Goal: Register for event/course

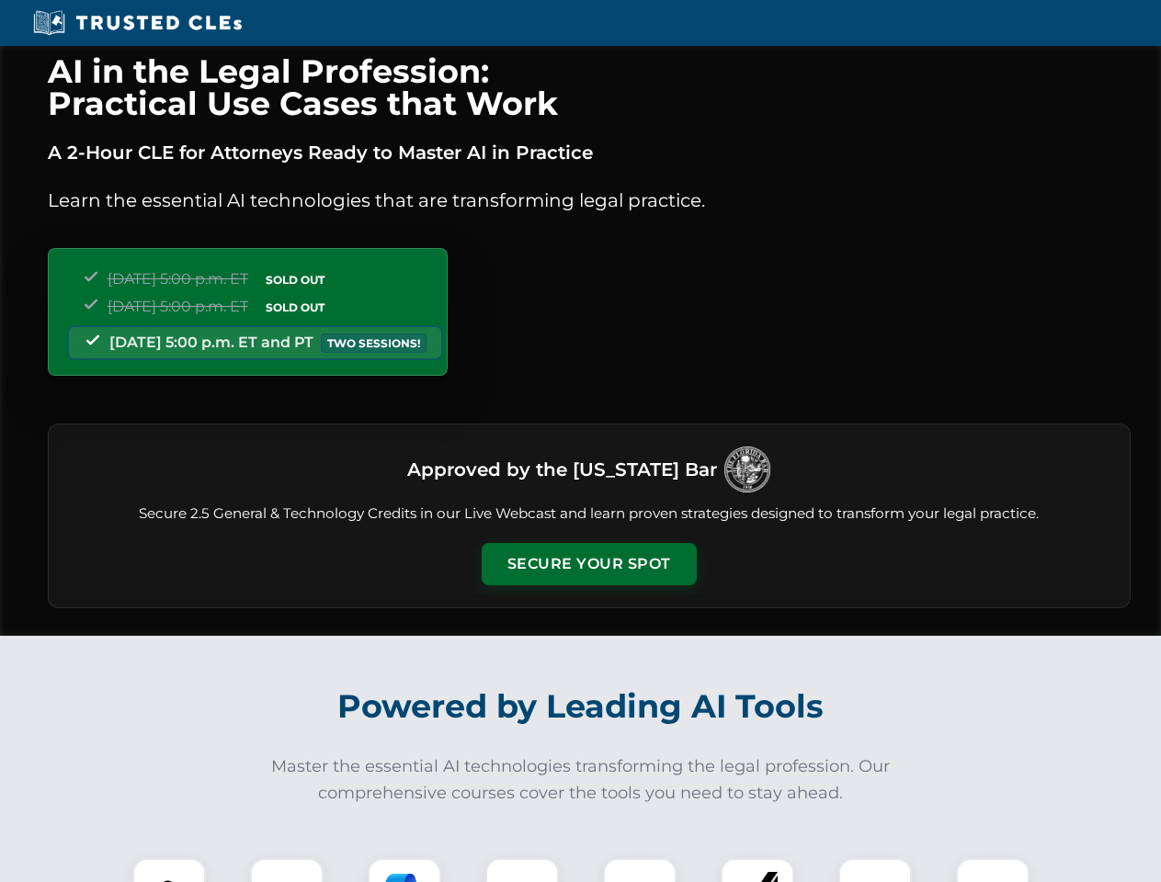
click at [588, 564] on button "Secure Your Spot" at bounding box center [588, 564] width 215 height 42
click at [169, 870] on img at bounding box center [168, 894] width 53 height 53
